Goal: Task Accomplishment & Management: Use online tool/utility

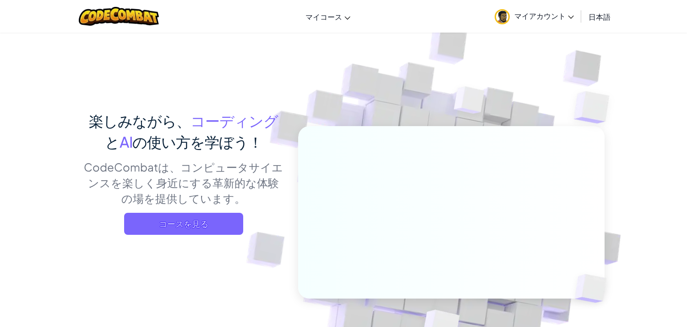
click at [213, 119] on div "楽しみながら、 コーディング と AI の使い方を学ぼう！ CodeCombatは、コンピュータサイエンスを楽しく身近にする革新的な体験の場を提供しています。…" at bounding box center [343, 199] width 522 height 334
click at [210, 143] on span "の使い方を学ぼう！" at bounding box center [197, 141] width 130 height 18
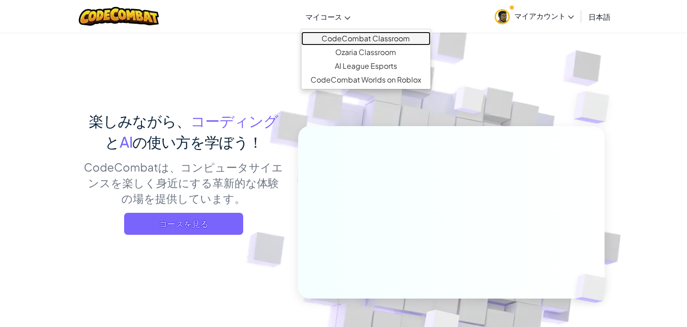
click at [349, 36] on link "CodeCombat Classroom" at bounding box center [365, 39] width 129 height 14
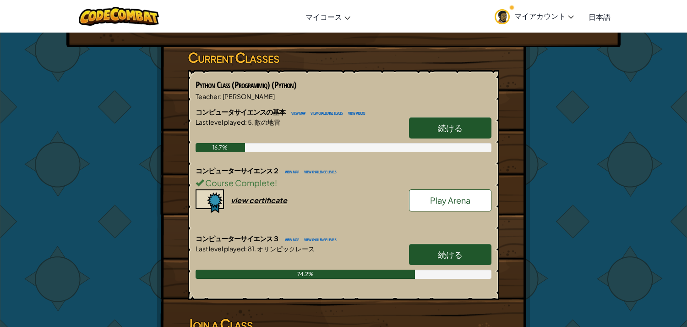
scroll to position [162, 0]
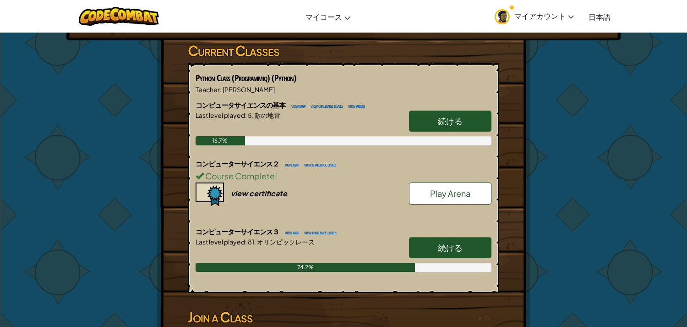
click at [448, 237] on link "続ける" at bounding box center [450, 247] width 82 height 21
select select "ja"
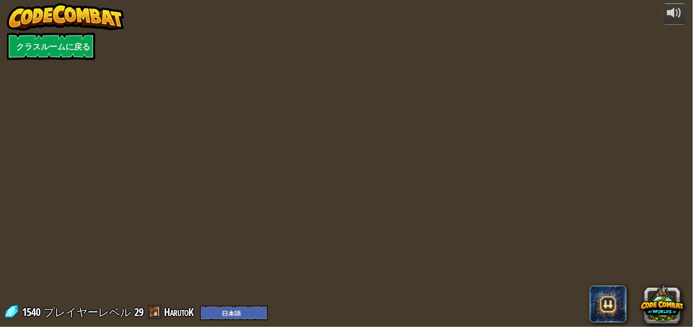
select select "ja"
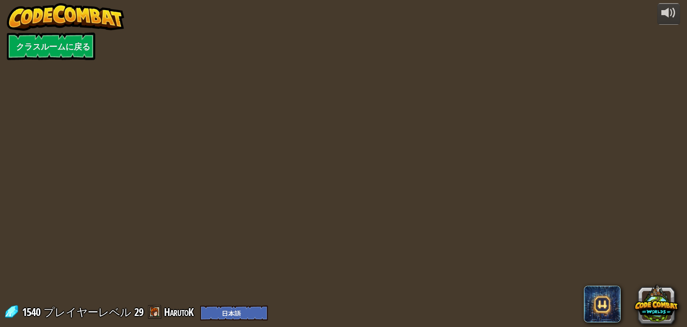
select select "ja"
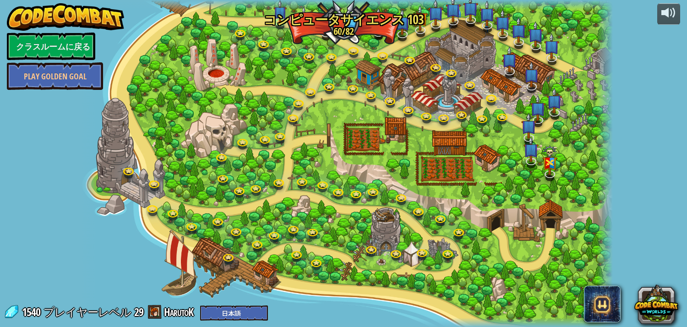
select select "ja"
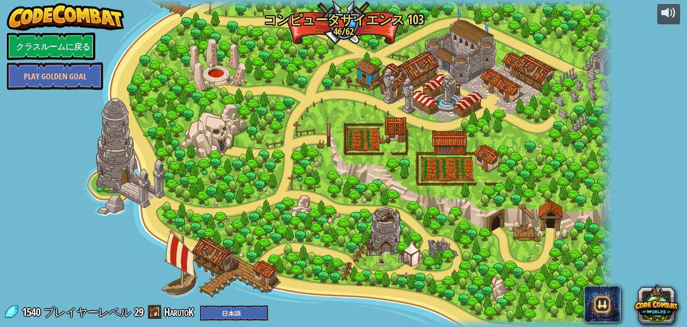
select select "ja"
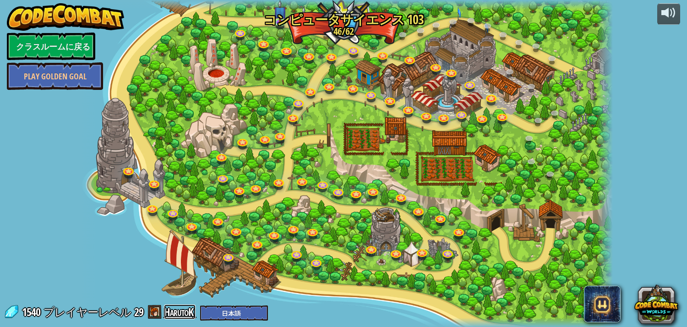
click at [175, 308] on link "HarutoK" at bounding box center [180, 311] width 32 height 15
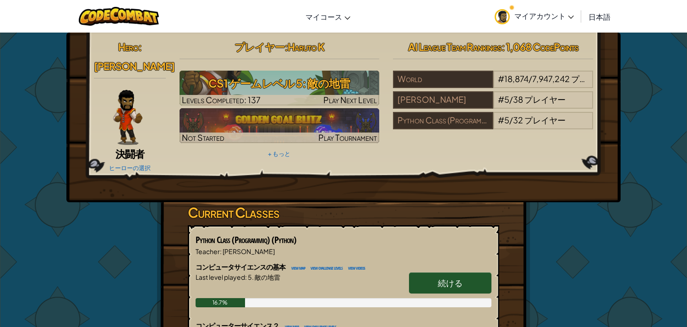
click at [126, 102] on img at bounding box center [127, 117] width 29 height 55
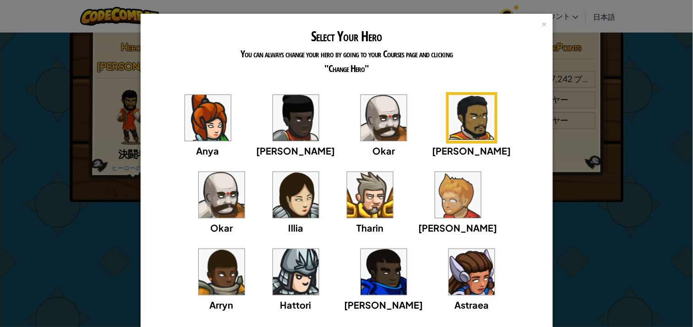
click at [449, 271] on img at bounding box center [472, 272] width 46 height 46
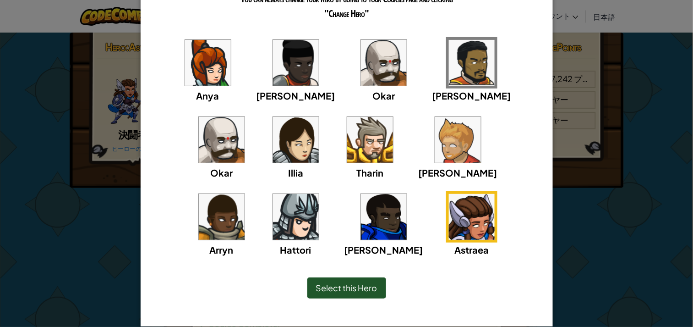
scroll to position [67, 0]
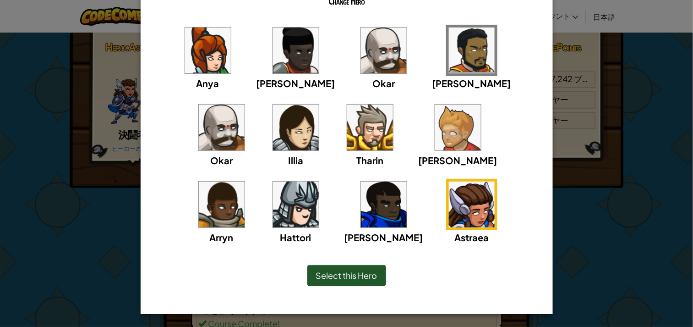
click at [344, 282] on div "Select this Hero" at bounding box center [346, 275] width 79 height 21
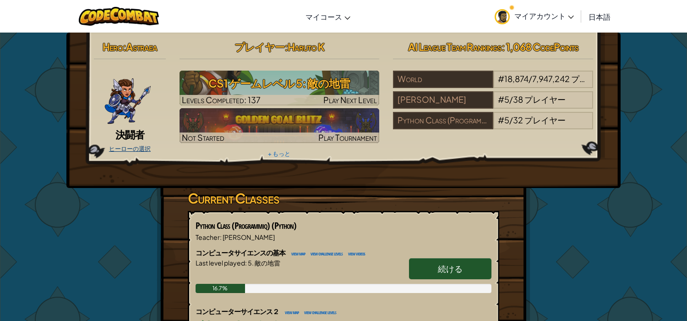
click at [130, 147] on link "ヒーローの選択" at bounding box center [130, 148] width 42 height 7
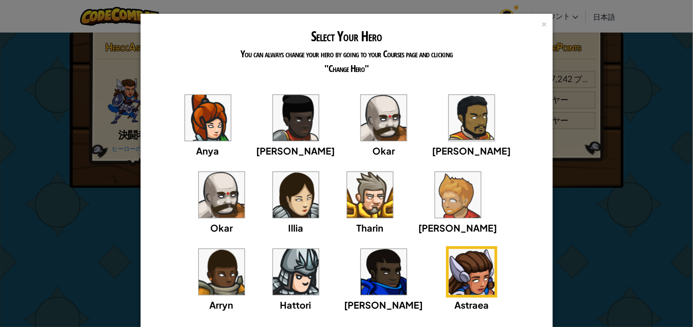
click at [435, 209] on img at bounding box center [458, 195] width 46 height 46
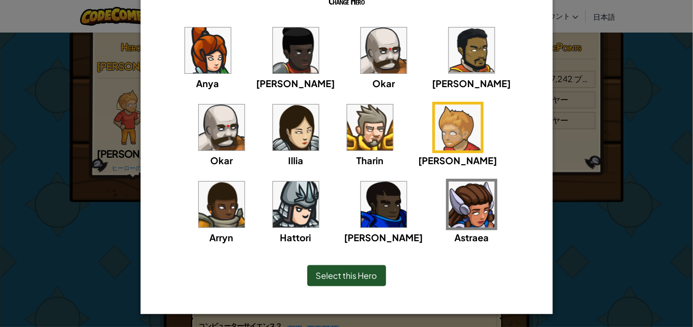
click at [358, 277] on span "Select this Hero" at bounding box center [346, 275] width 61 height 11
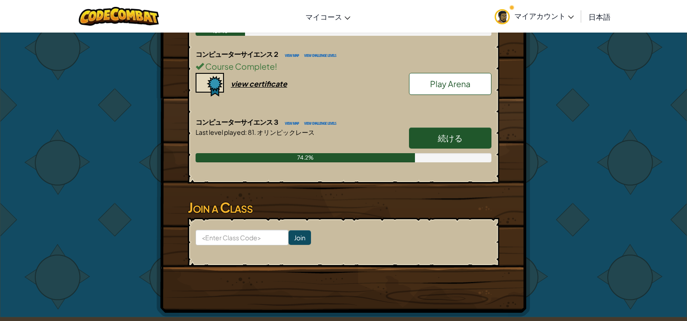
scroll to position [194, 0]
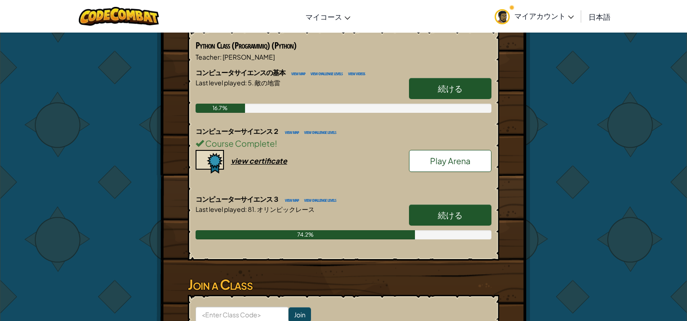
click at [430, 204] on link "続ける" at bounding box center [450, 214] width 82 height 21
select select "ja"
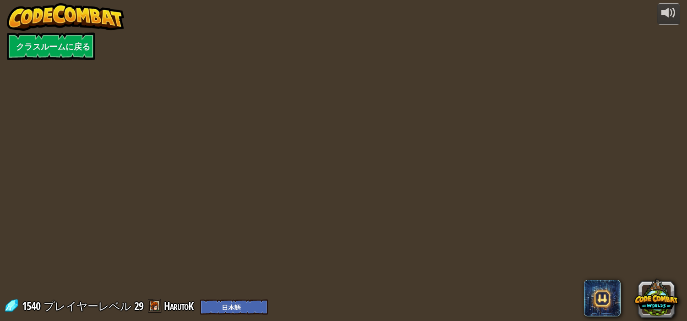
select select "ja"
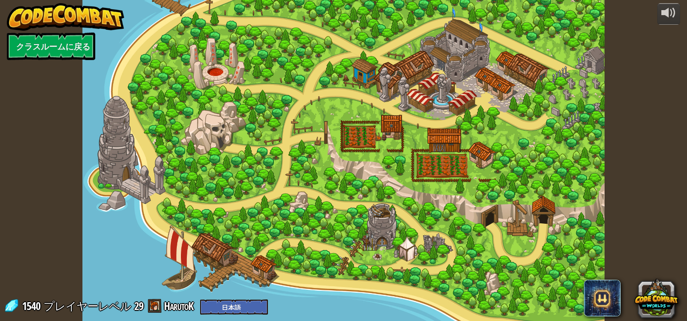
select select "ja"
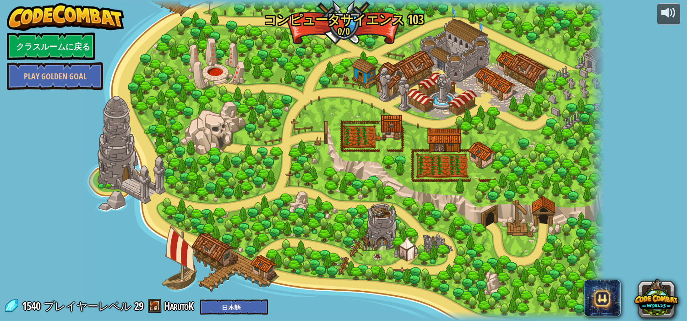
select select "ja"
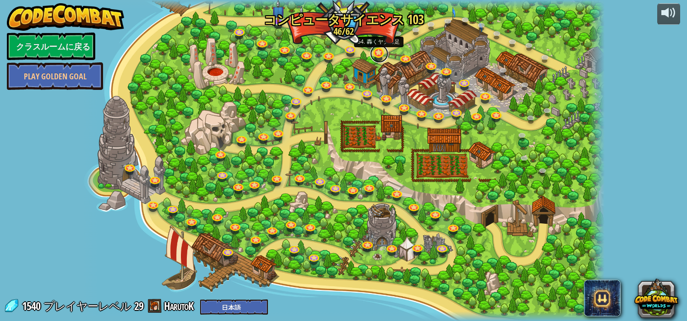
click at [382, 52] on link at bounding box center [379, 53] width 18 height 18
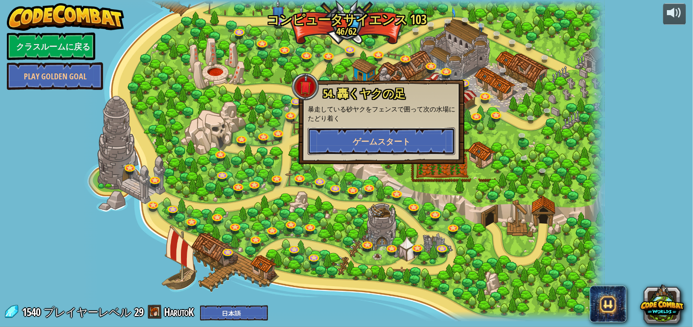
click at [407, 131] on button "ゲームスタート" at bounding box center [382, 140] width 148 height 27
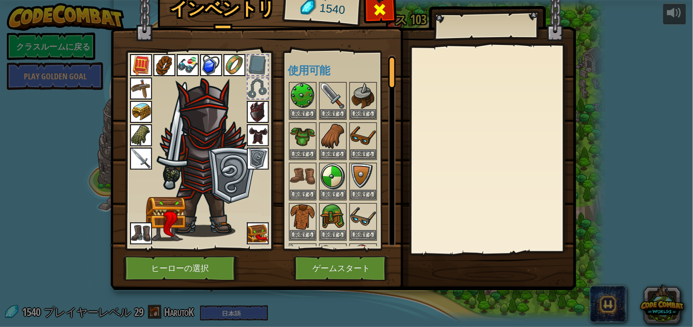
click at [372, 15] on div at bounding box center [380, 12] width 29 height 29
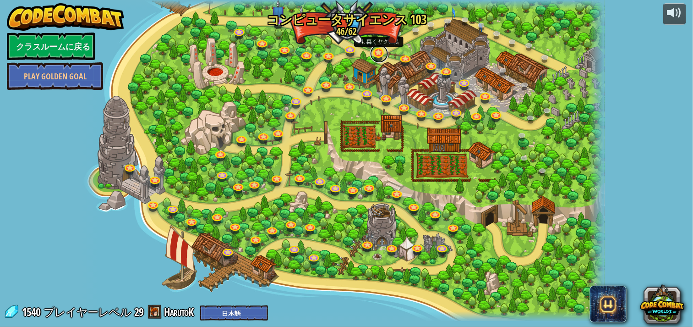
click at [377, 52] on link at bounding box center [379, 53] width 18 height 18
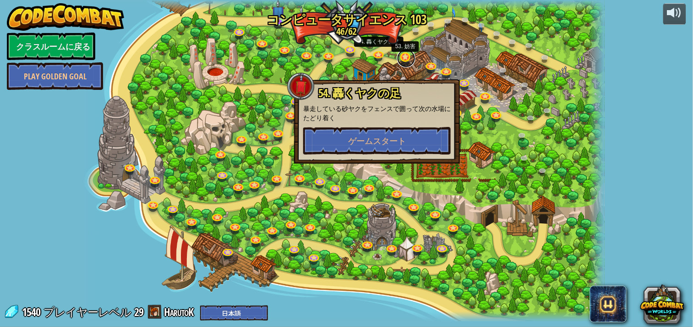
click at [405, 61] on link at bounding box center [406, 58] width 18 height 18
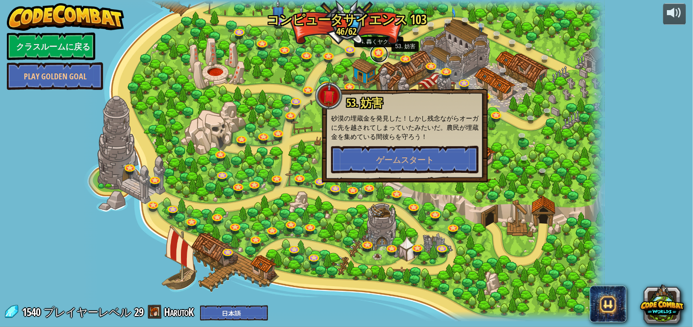
click at [376, 54] on link at bounding box center [379, 53] width 18 height 18
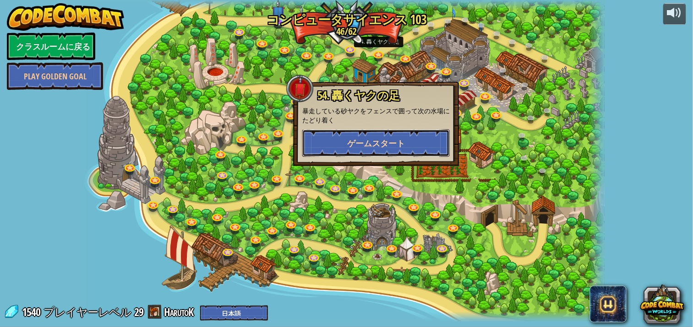
click at [385, 138] on span "ゲームスタート" at bounding box center [376, 142] width 58 height 11
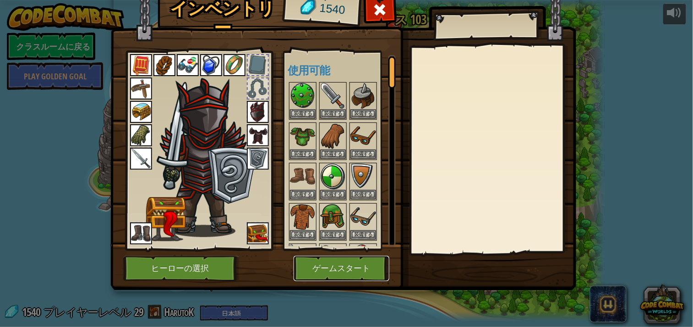
click at [370, 273] on button "ゲームスタート" at bounding box center [342, 268] width 96 height 25
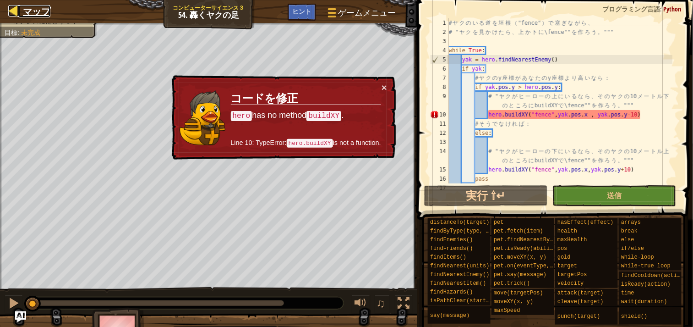
click at [35, 9] on span "マップ" at bounding box center [36, 11] width 27 height 12
select select "ja"
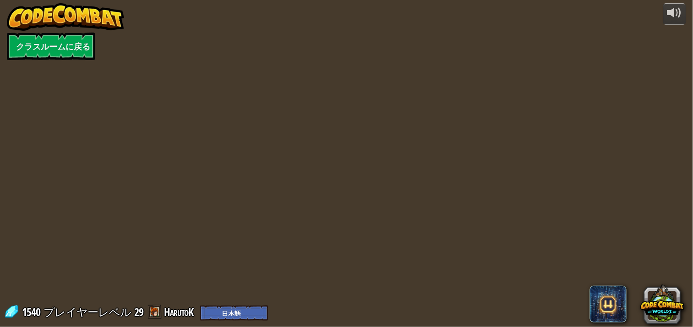
select select "ja"
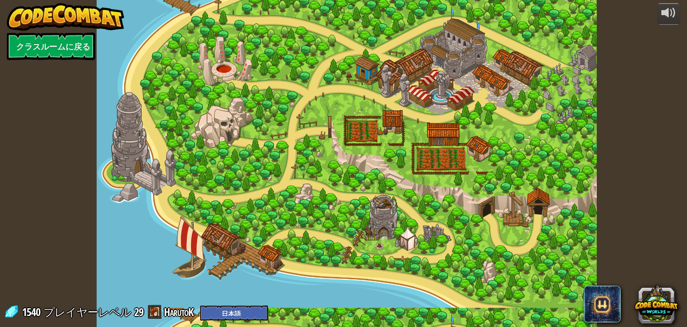
select select "ja"
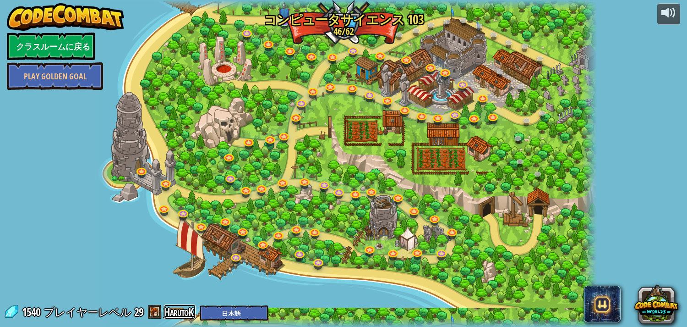
click at [187, 310] on link "HarutoK" at bounding box center [180, 311] width 32 height 15
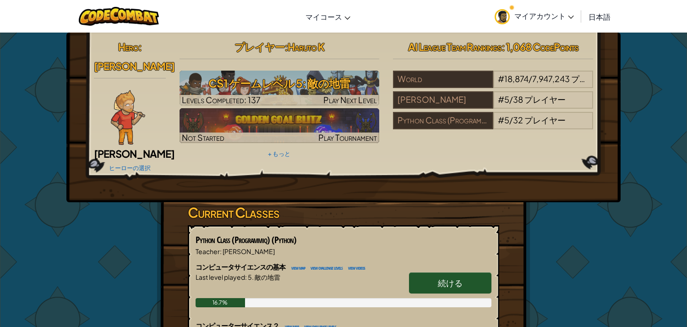
select select "ja"
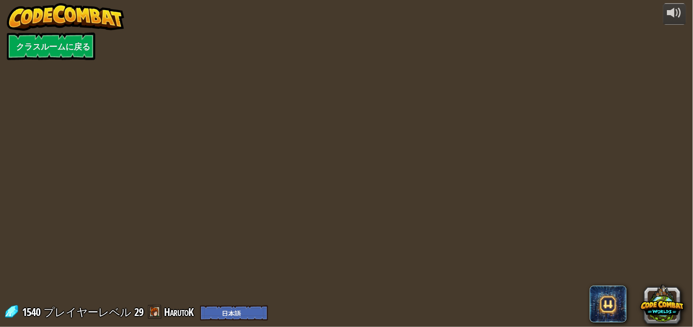
select select "ja"
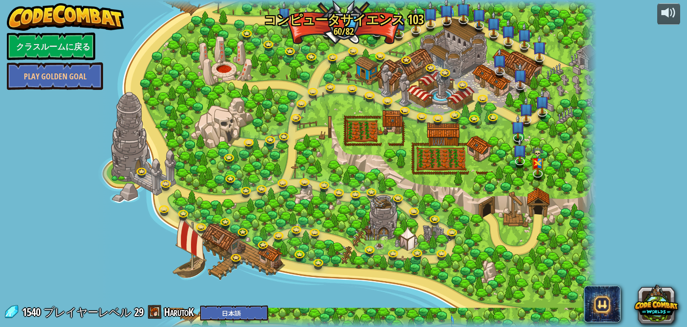
select select "ja"
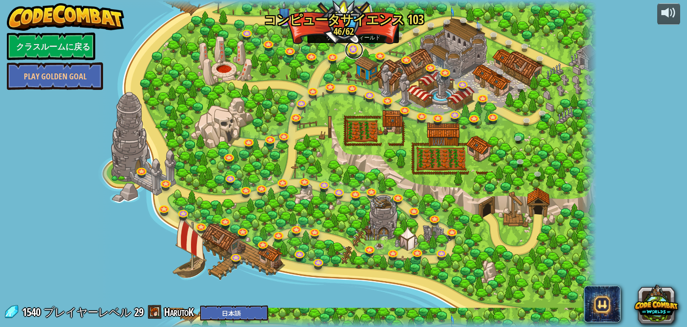
click at [351, 47] on link at bounding box center [354, 50] width 18 height 18
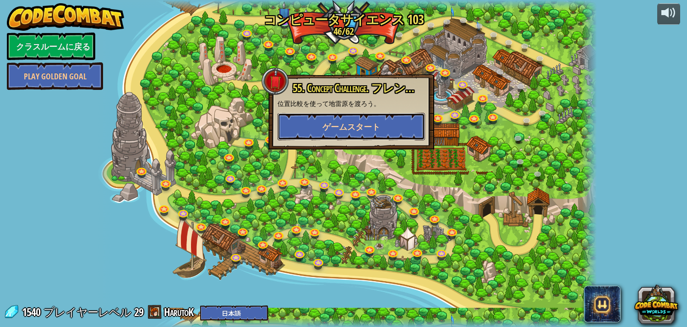
click at [369, 121] on span "ゲームスタート" at bounding box center [352, 126] width 58 height 11
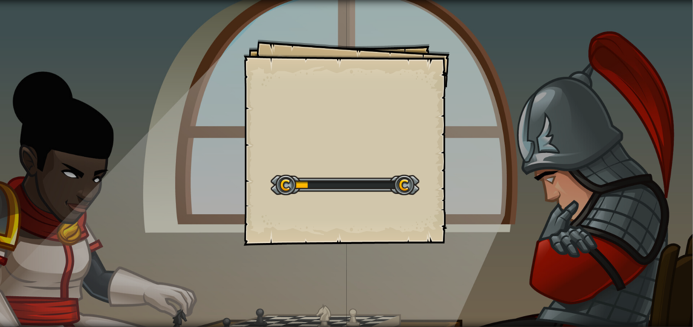
click at [367, 178] on div at bounding box center [345, 185] width 149 height 21
click at [366, 179] on div at bounding box center [345, 185] width 149 height 21
drag, startPoint x: 366, startPoint y: 179, endPoint x: 361, endPoint y: 186, distance: 8.5
click at [364, 185] on div at bounding box center [345, 185] width 149 height 21
click at [362, 202] on div "Start Level" at bounding box center [345, 183] width 149 height 37
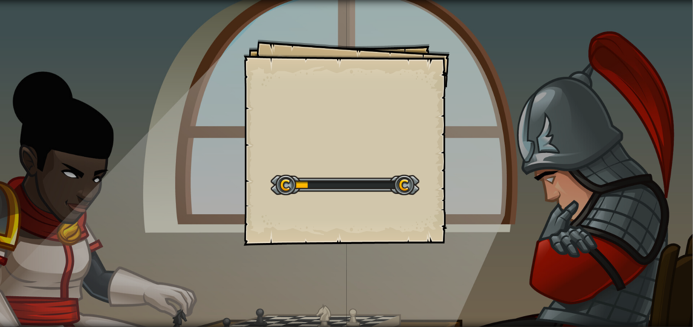
drag, startPoint x: 361, startPoint y: 205, endPoint x: 363, endPoint y: 222, distance: 16.6
click at [363, 222] on div "Goals Start Level Error loading from server. Try refreshing the page. You'll ne…" at bounding box center [347, 142] width 206 height 206
click at [363, 235] on div "Goals Start Level Error loading from server. Try refreshing the page. You'll ne…" at bounding box center [347, 142] width 206 height 206
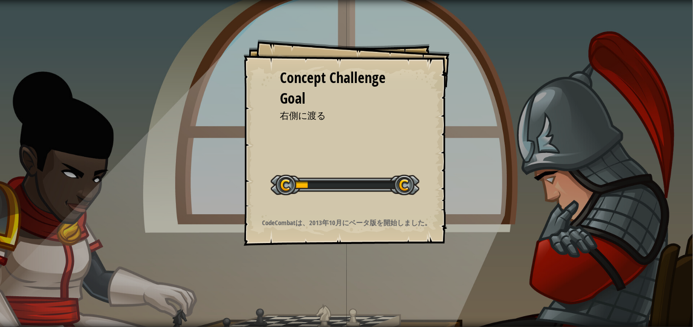
drag, startPoint x: 364, startPoint y: 246, endPoint x: 364, endPoint y: 251, distance: 5.1
click at [364, 251] on div "Concept Challenge Goal 右側に渡る コンセプトチャレンジを開始 Error loading from server. Try refre…" at bounding box center [346, 163] width 693 height 327
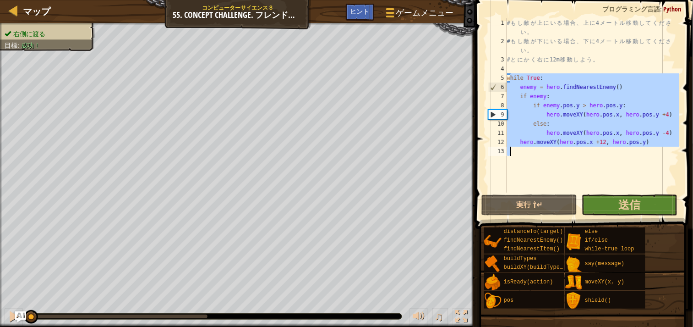
drag, startPoint x: 509, startPoint y: 77, endPoint x: 668, endPoint y: 210, distance: 206.9
click at [668, 210] on div "1 2 3 4 5 6 7 8 9 10 11 12 13 # も し 敵 が 上 に い る 場 合 、 上 に 4 メ ー ト ル 移 動 し て く だ…" at bounding box center [583, 133] width 220 height 256
click at [554, 120] on div "# も し 敵 が 上 に い る 場 合 、 上 に 4 メ ー ト ル 移 動 し て く だ さ い 。 # も し 敵 が 下 に い る 場 合 、…" at bounding box center [592, 119] width 174 height 202
drag, startPoint x: 507, startPoint y: 75, endPoint x: 653, endPoint y: 144, distance: 161.9
click at [653, 144] on div "else: 1 2 3 4 5 6 7 8 9 10 11 12 13 # も し 敵 が 上 に い る 場 合 、 上 に 4 メ ー ト ル 移 動 し…" at bounding box center [583, 105] width 193 height 174
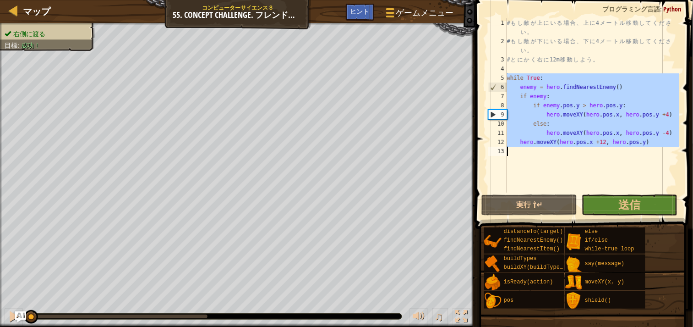
type textarea "hero.moveXY(hero.pos.x +12, hero.pos.y)"
